Goal: Transaction & Acquisition: Purchase product/service

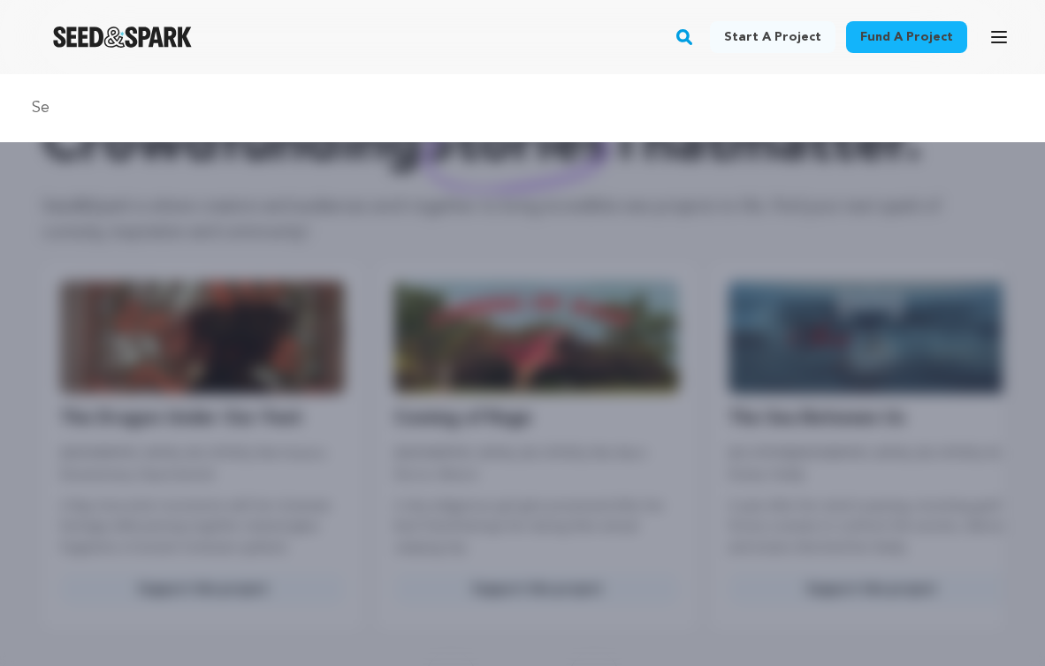
type input "S"
type input "THE CAMERA"
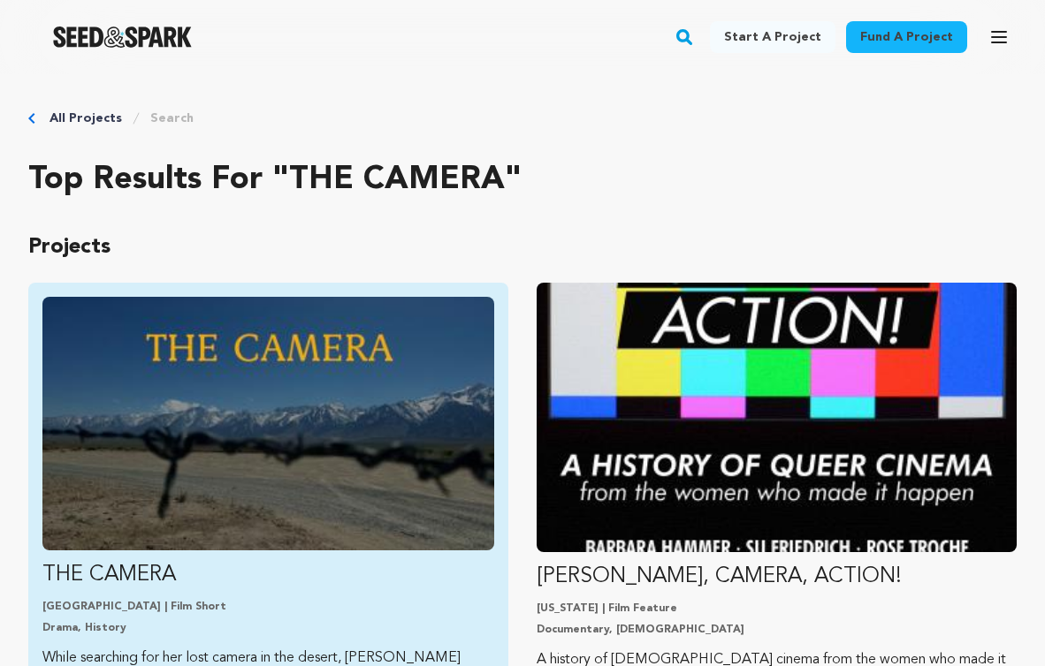
click at [375, 332] on img "Fund THE CAMERA" at bounding box center [268, 424] width 452 height 254
